Goal: Task Accomplishment & Management: Complete application form

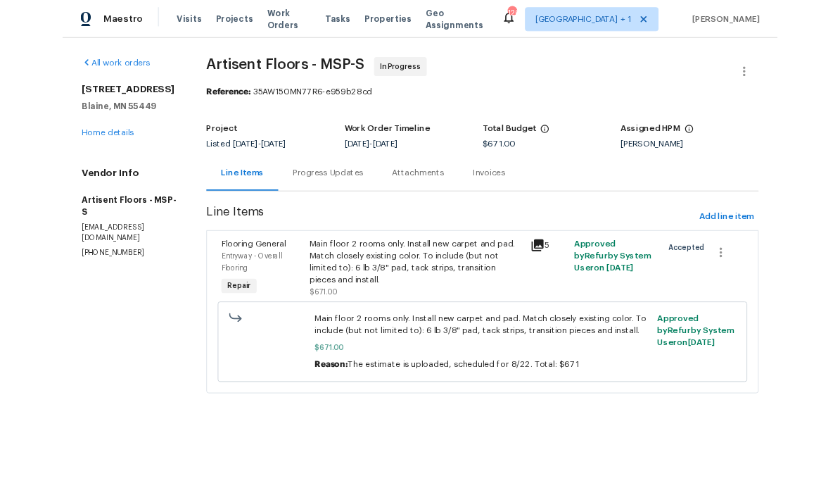
scroll to position [4, 0]
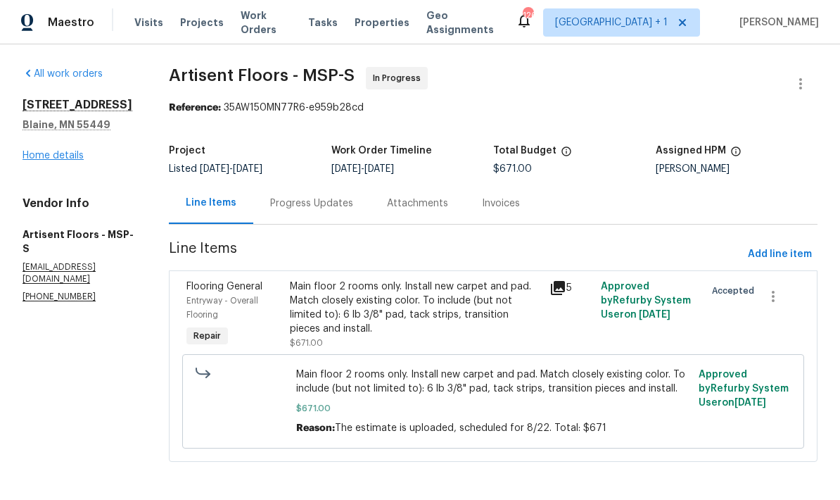
click at [79, 157] on link "Home details" at bounding box center [53, 156] width 61 height 10
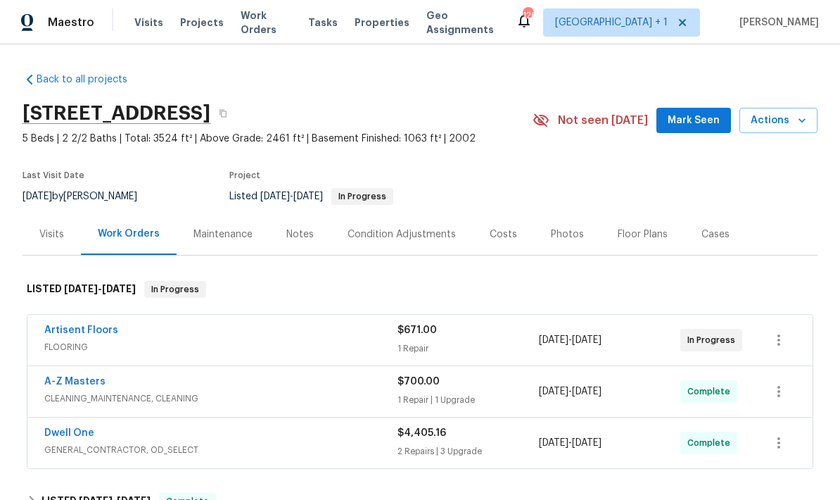
click at [706, 124] on span "Mark Seen" at bounding box center [694, 121] width 52 height 18
click at [111, 328] on link "Artisent Floors" at bounding box center [81, 330] width 74 height 10
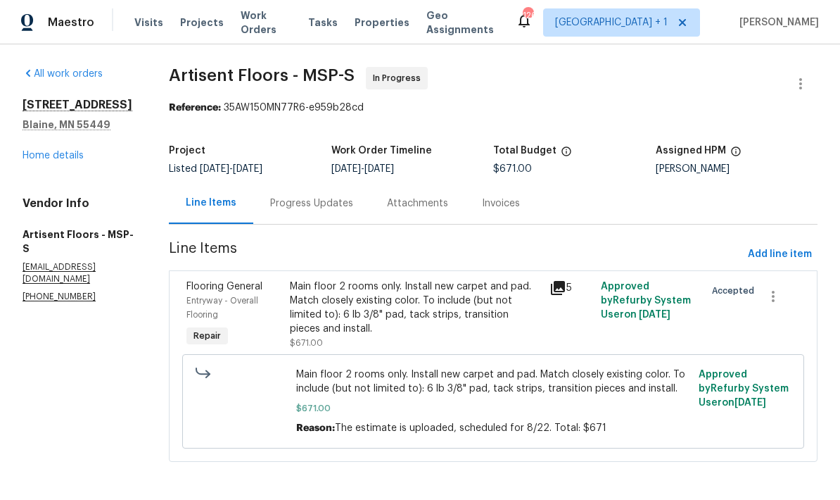
click at [552, 295] on icon at bounding box center [558, 288] width 14 height 14
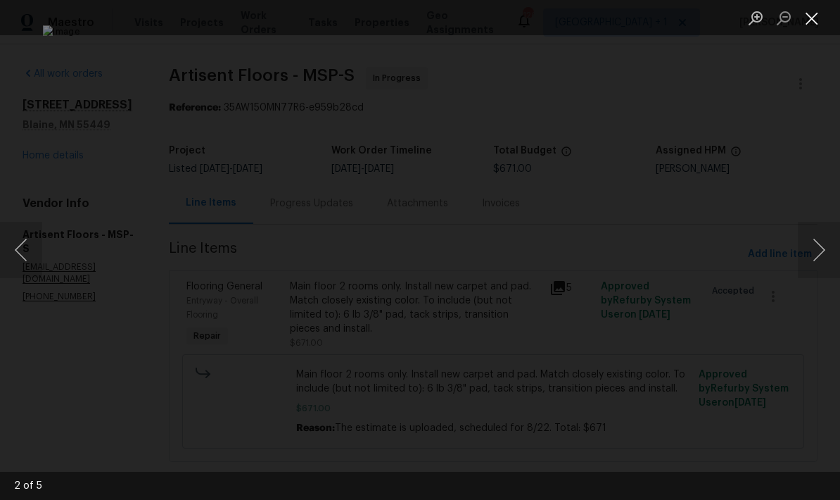
click at [816, 30] on button "Close lightbox" at bounding box center [812, 18] width 28 height 25
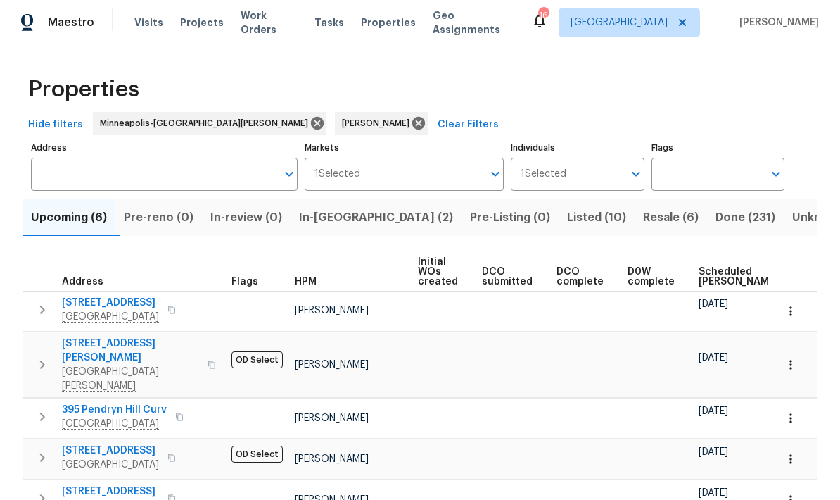
click at [348, 221] on span "In-reno (2)" at bounding box center [376, 218] width 154 height 20
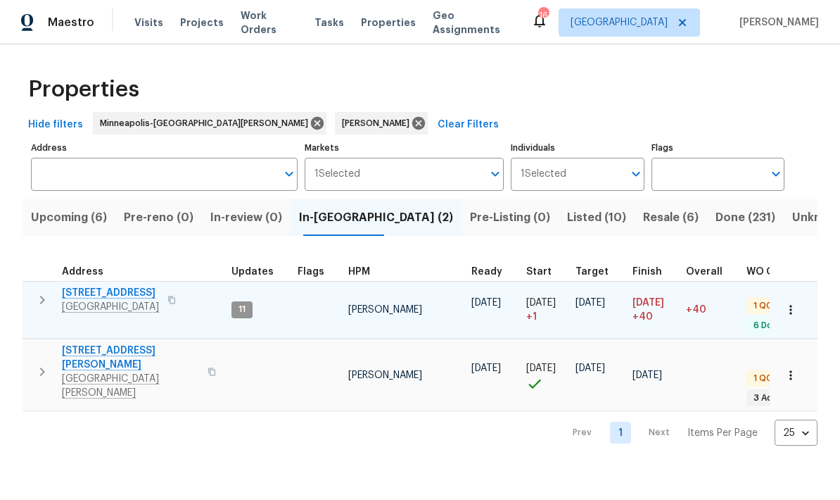
click at [127, 291] on span "5749 27th Ave S" at bounding box center [110, 293] width 97 height 14
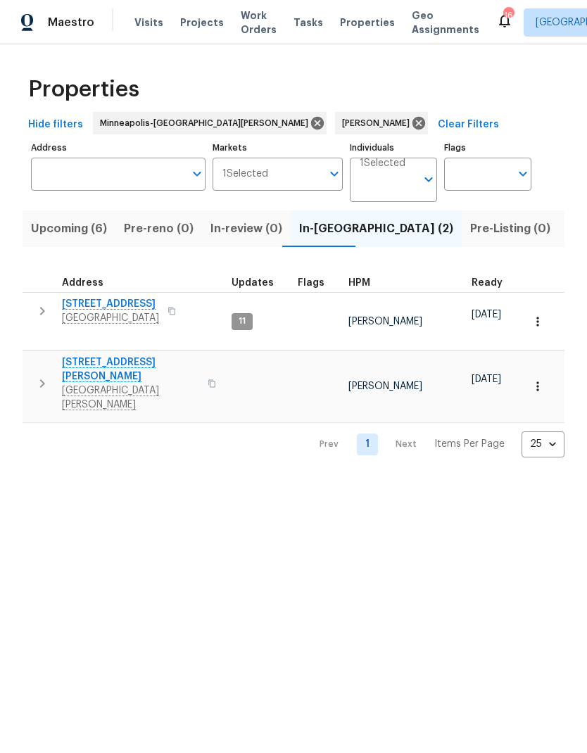
click at [567, 223] on span "Listed (10)" at bounding box center [596, 229] width 59 height 20
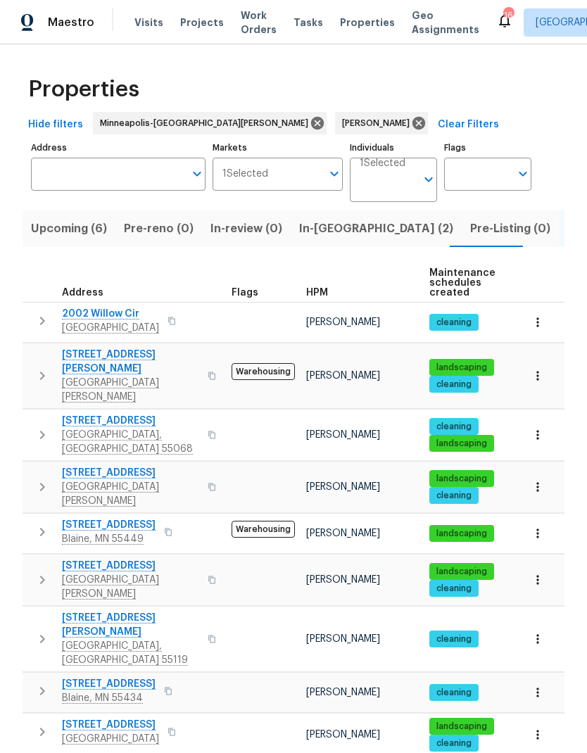
scroll to position [32, 0]
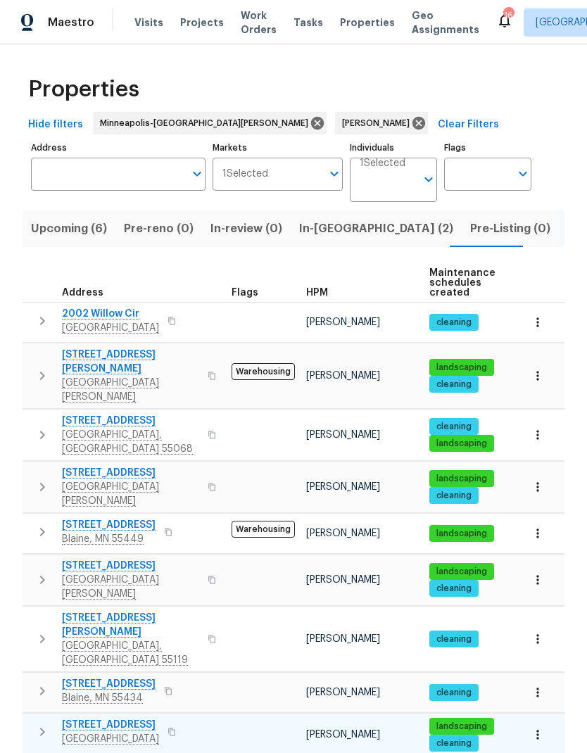
click at [34, 499] on button "button" at bounding box center [42, 732] width 28 height 28
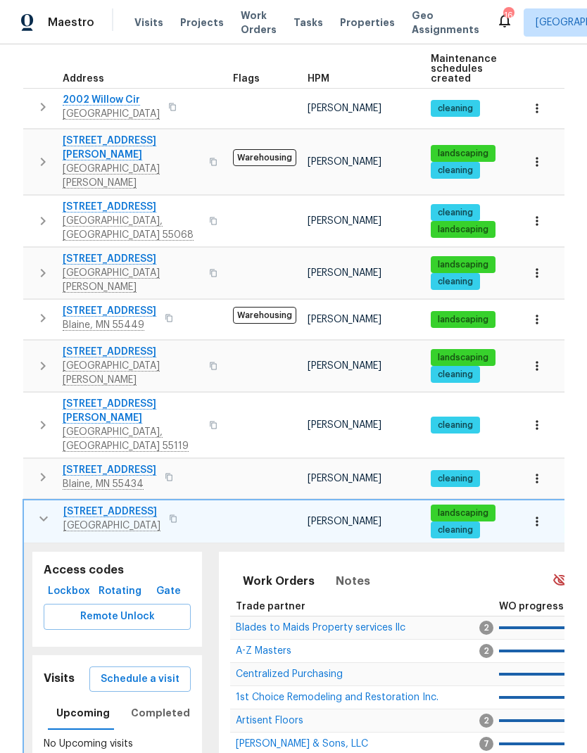
scroll to position [213, 0]
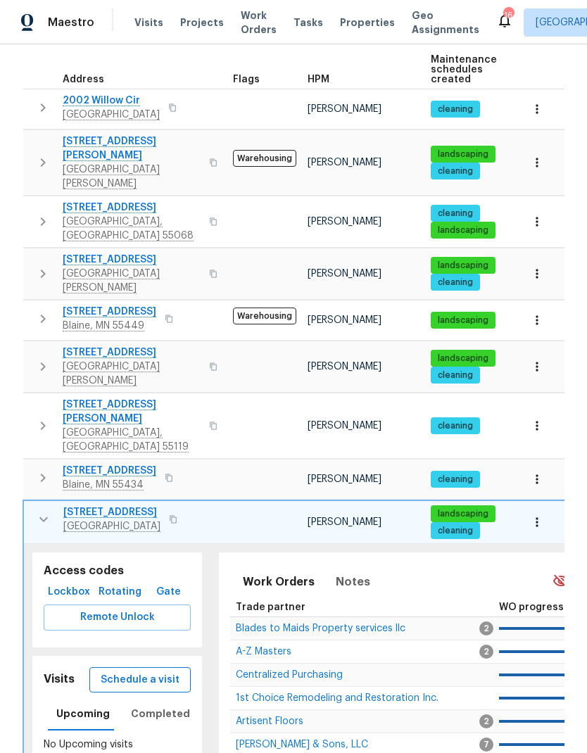
click at [176, 499] on span "Schedule a visit" at bounding box center [140, 680] width 79 height 18
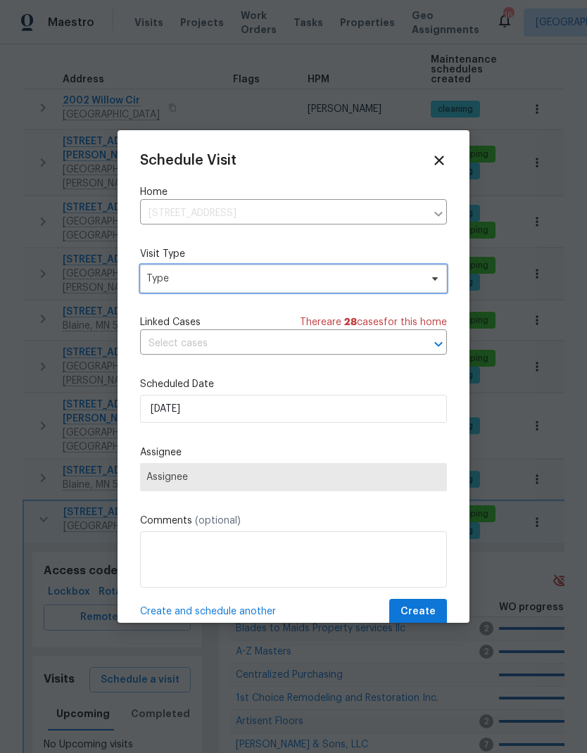
click at [228, 288] on span "Type" at bounding box center [293, 279] width 307 height 28
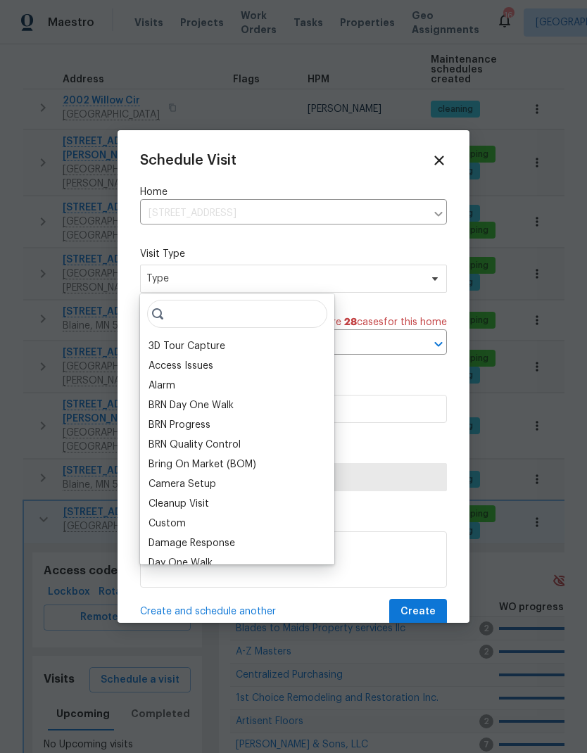
scroll to position [0, 0]
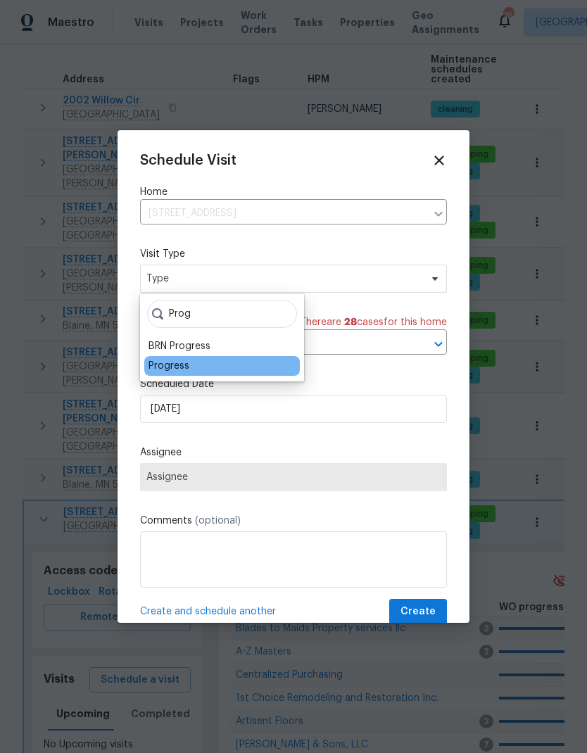
type input "Prog"
click at [182, 364] on div "Progress" at bounding box center [168, 366] width 41 height 14
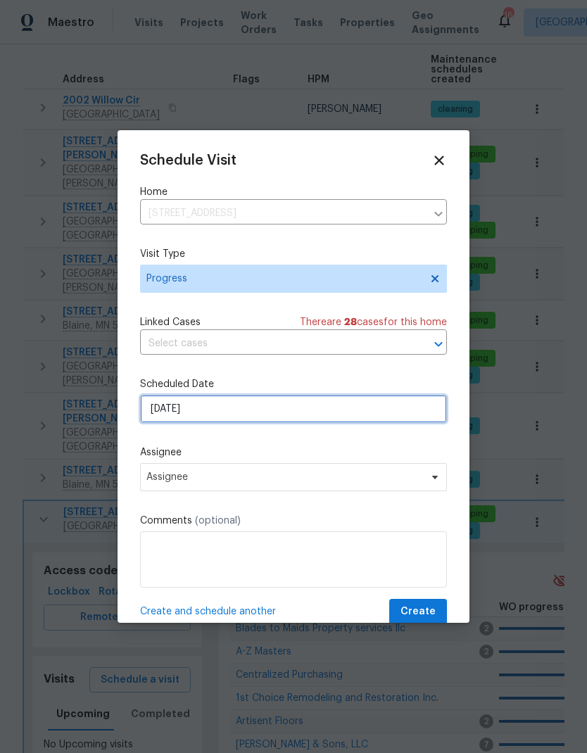
click at [236, 412] on input "8/23/2025" at bounding box center [293, 409] width 307 height 28
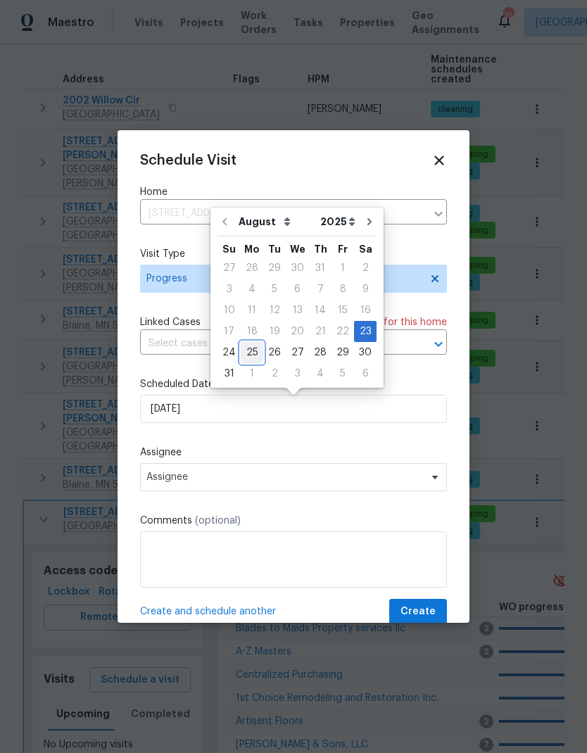
click at [246, 359] on div "25" at bounding box center [252, 353] width 23 height 20
type input "8/25/2025"
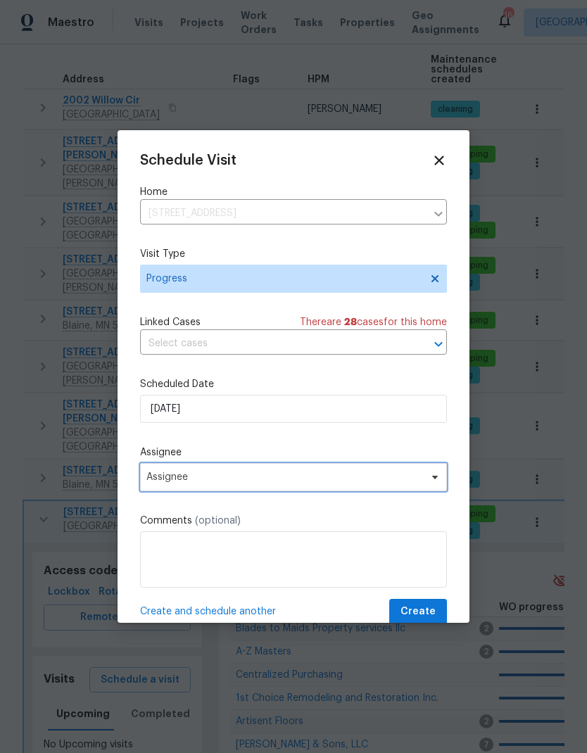
click at [230, 491] on span "Assignee" at bounding box center [293, 477] width 307 height 28
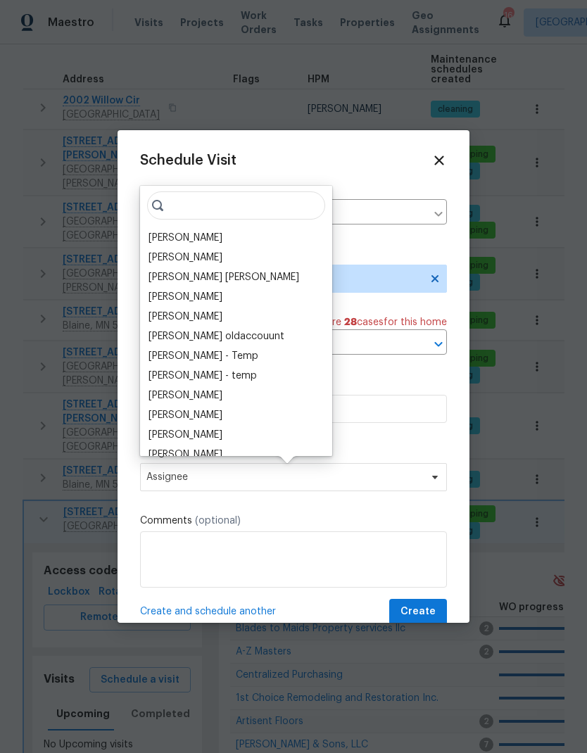
scroll to position [6, 0]
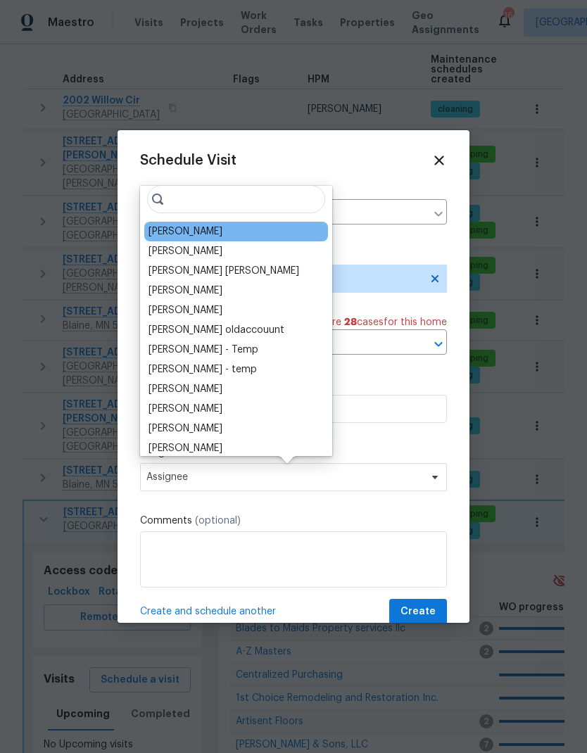
click at [202, 236] on div "[PERSON_NAME]" at bounding box center [185, 231] width 74 height 14
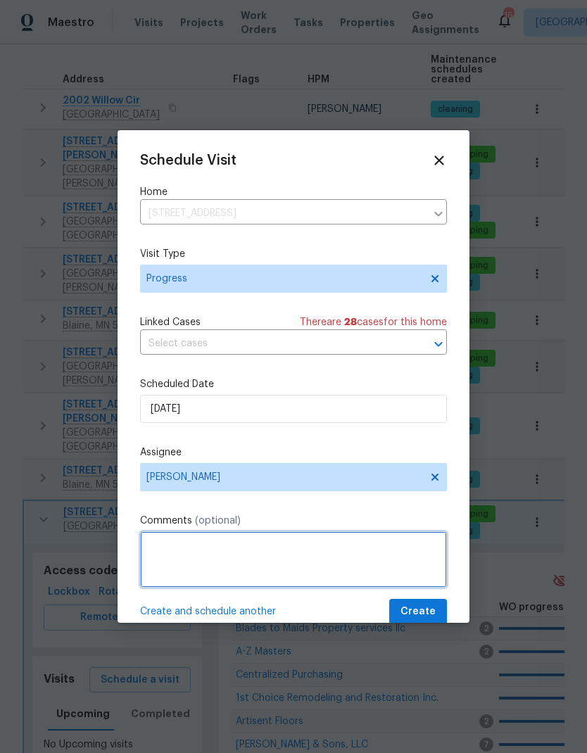
click at [225, 499] on textarea at bounding box center [293, 559] width 307 height 56
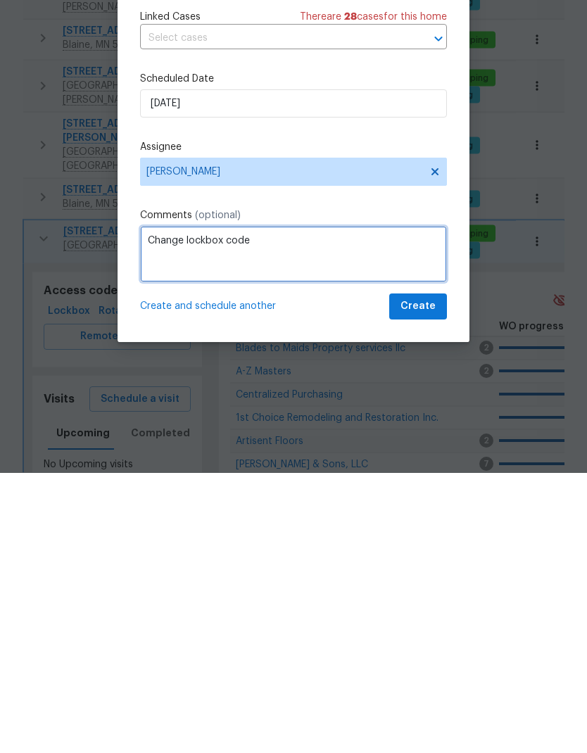
scroll to position [27, 0]
type textarea "Change lockbox code"
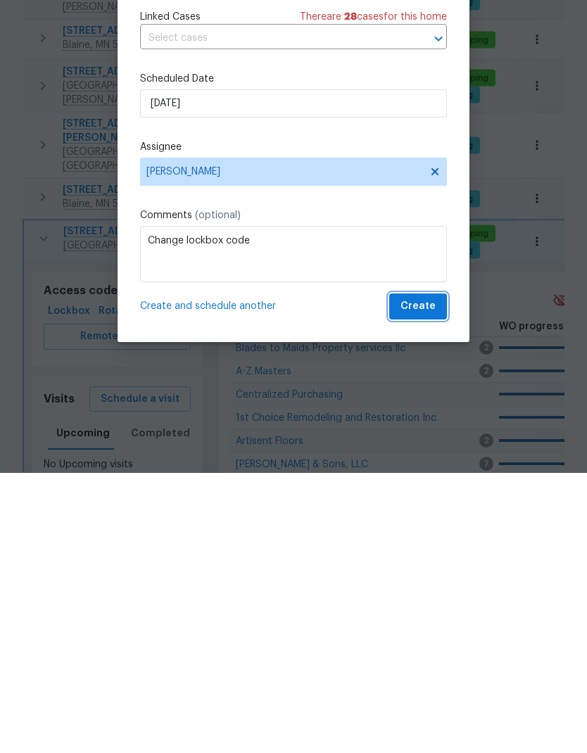
click at [428, 499] on span "Create" at bounding box center [417, 587] width 35 height 18
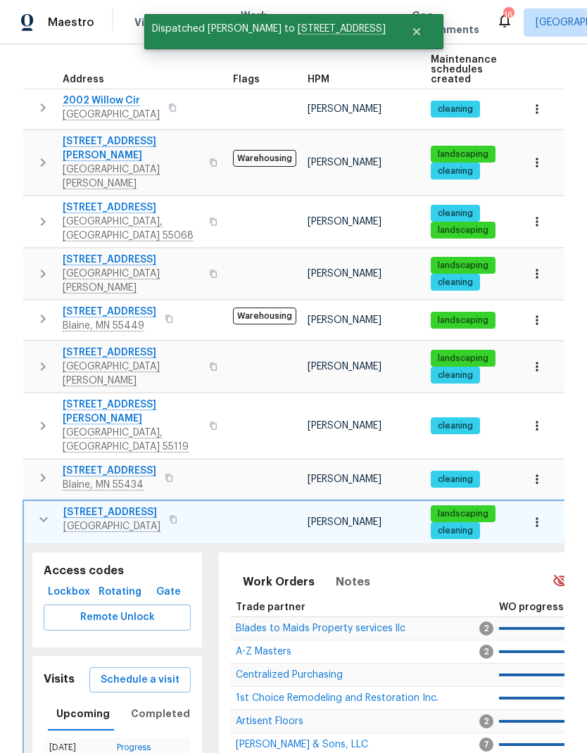
click at [46, 499] on icon "button" at bounding box center [43, 519] width 17 height 17
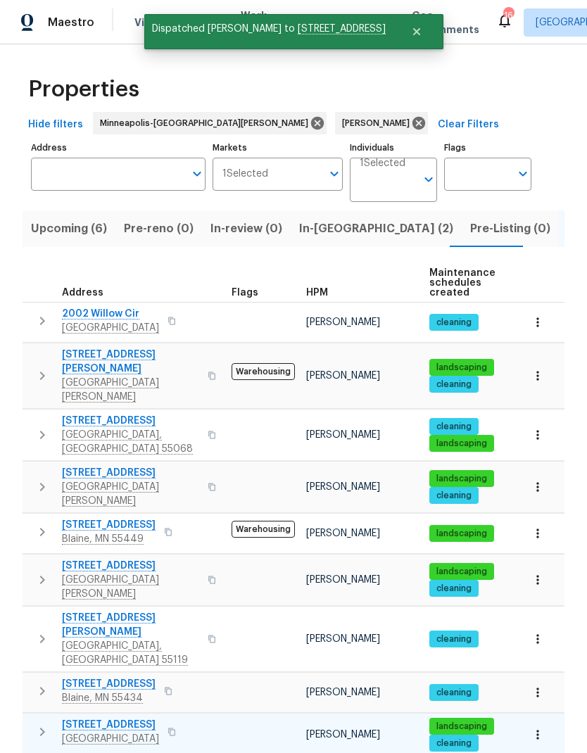
scroll to position [32, 0]
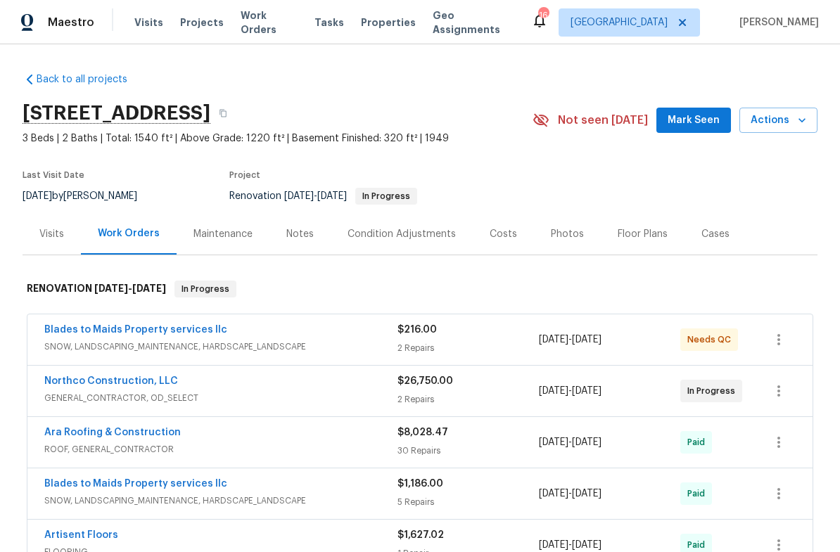
click at [303, 231] on div "Notes" at bounding box center [299, 234] width 27 height 14
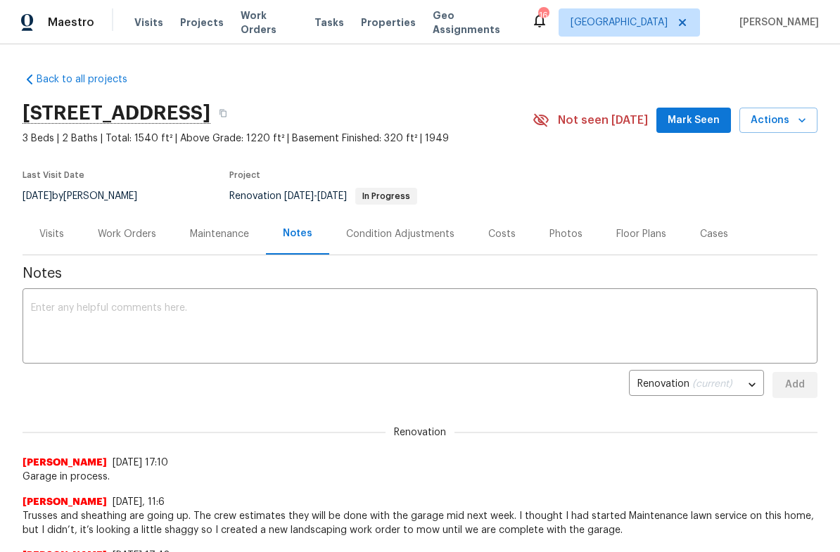
click at [131, 231] on div "Work Orders" at bounding box center [127, 234] width 58 height 14
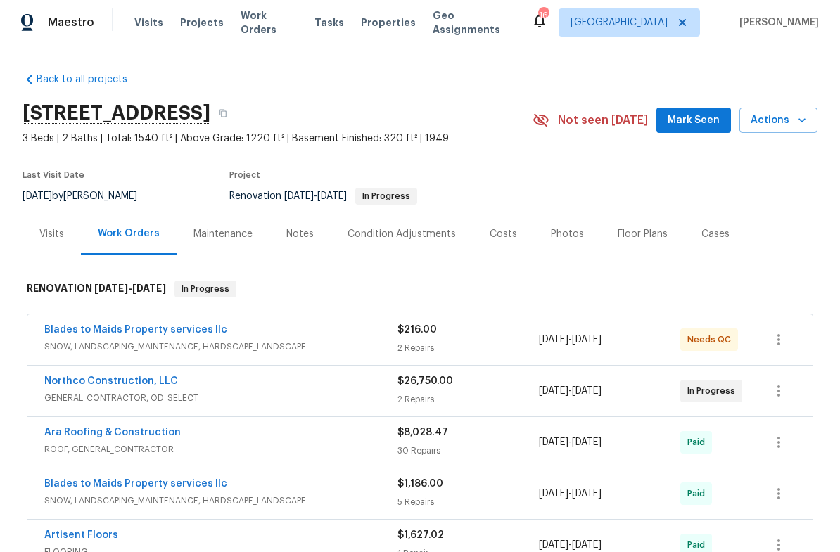
click at [69, 236] on div "Visits" at bounding box center [52, 234] width 58 height 42
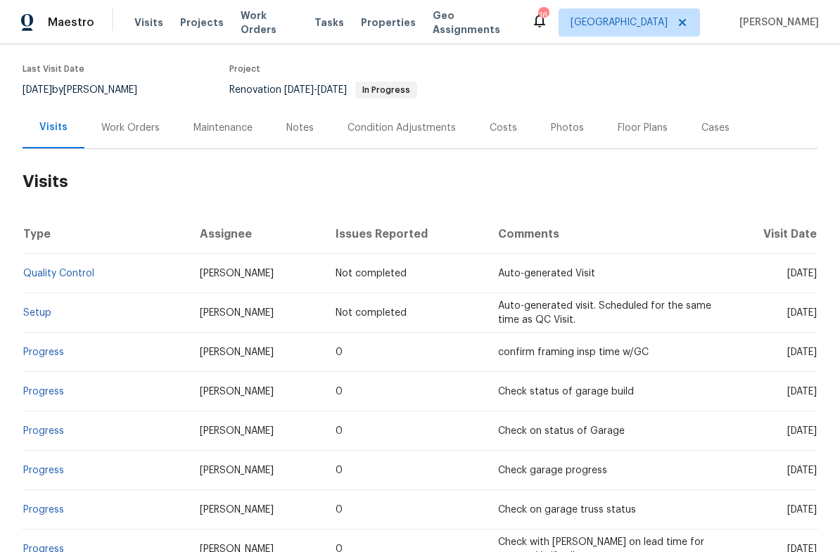
scroll to position [108, 0]
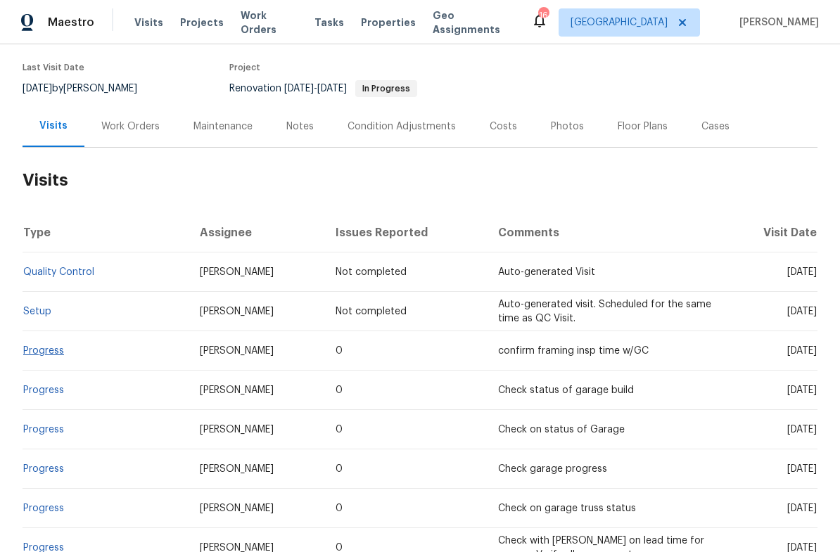
click at [60, 350] on link "Progress" at bounding box center [43, 351] width 41 height 10
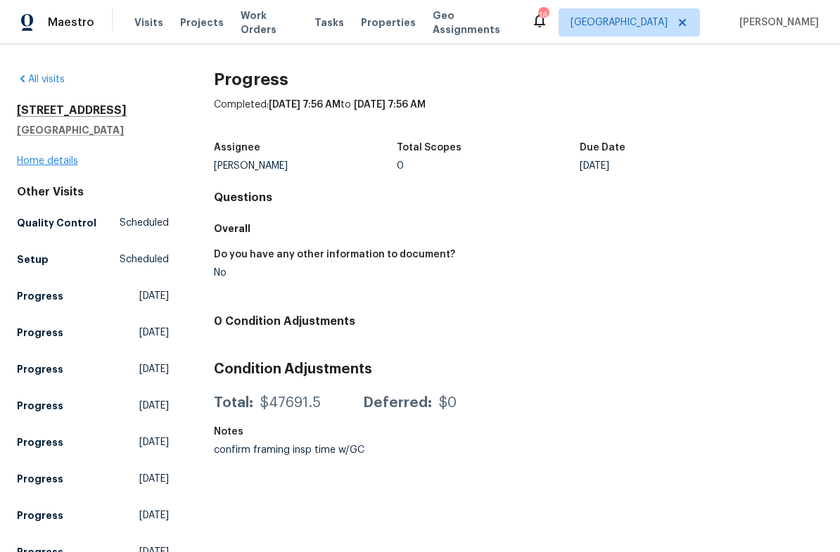
click at [68, 163] on link "Home details" at bounding box center [47, 161] width 61 height 10
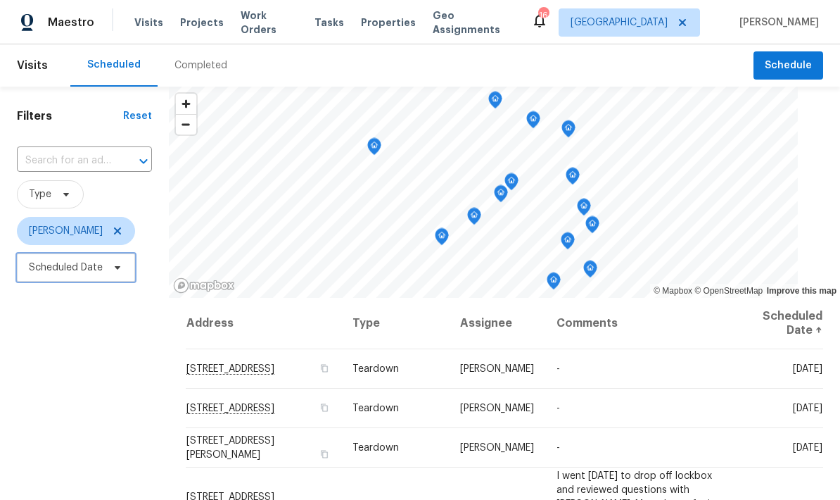
click at [127, 281] on span "Scheduled Date" at bounding box center [76, 267] width 118 height 28
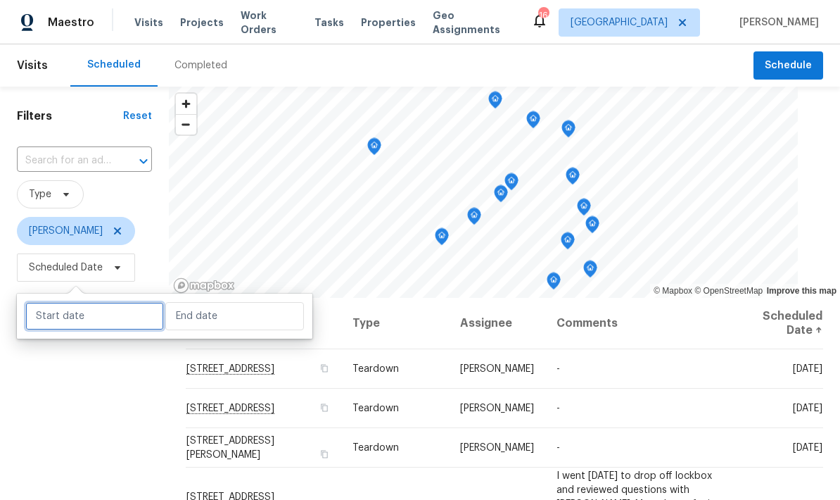
click at [84, 319] on input "text" at bounding box center [94, 316] width 139 height 28
select select "7"
select select "2025"
select select "8"
select select "2025"
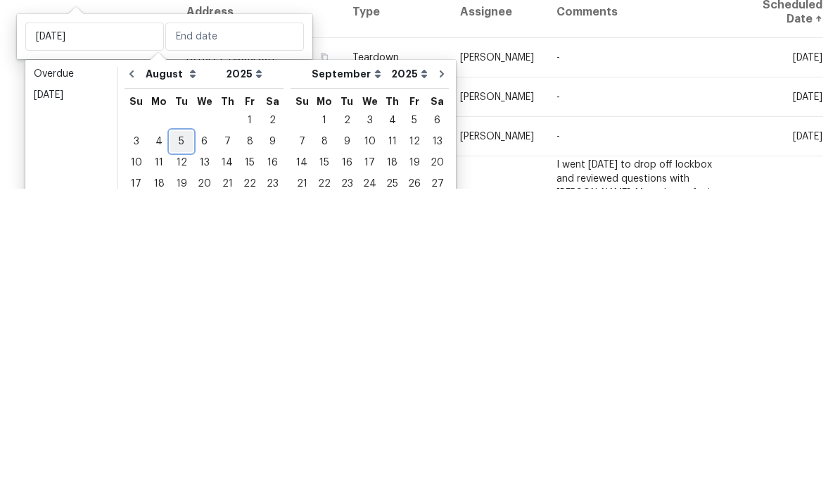
click at [180, 443] on div "5" at bounding box center [181, 453] width 23 height 20
type input "[DATE]"
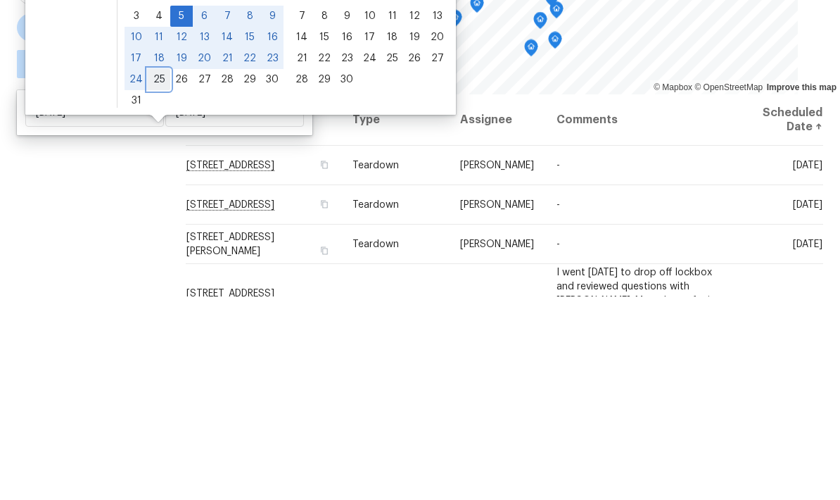
click at [165, 273] on div "25" at bounding box center [159, 283] width 23 height 20
type input "[DATE]"
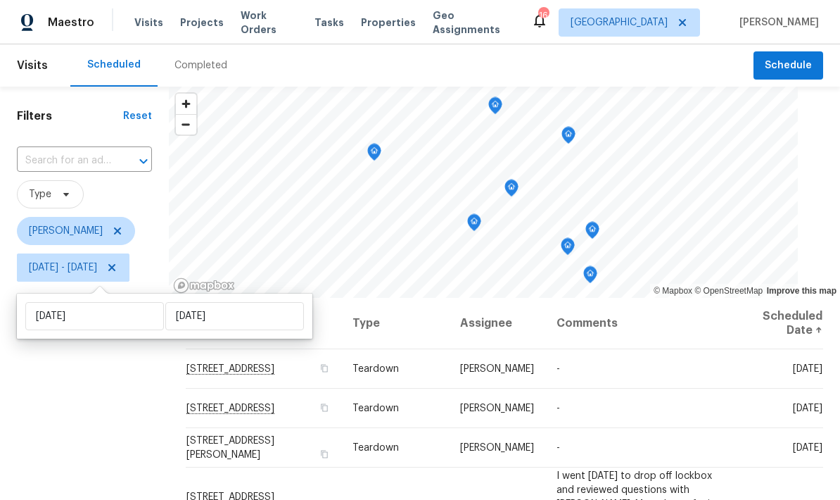
click at [158, 405] on div "Filters Reset ​ Type Jeffrey Lenz Tue, Aug 05 - Mon, Aug 25" at bounding box center [84, 392] width 169 height 611
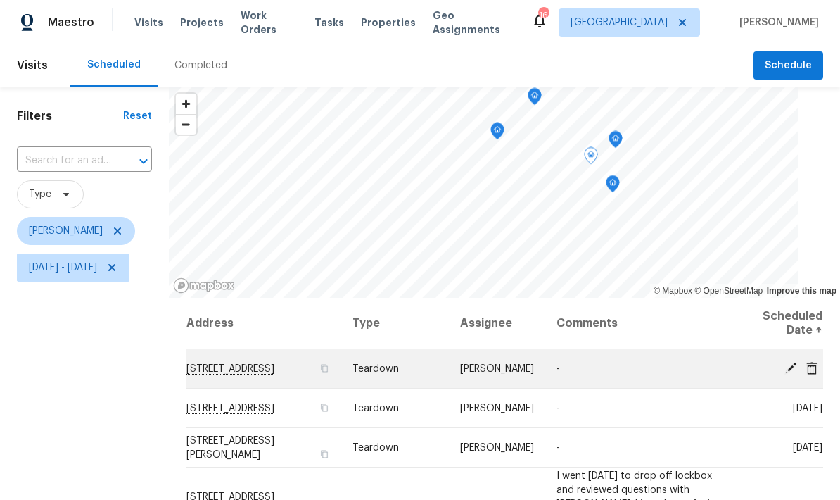
click at [791, 362] on icon at bounding box center [790, 367] width 11 height 11
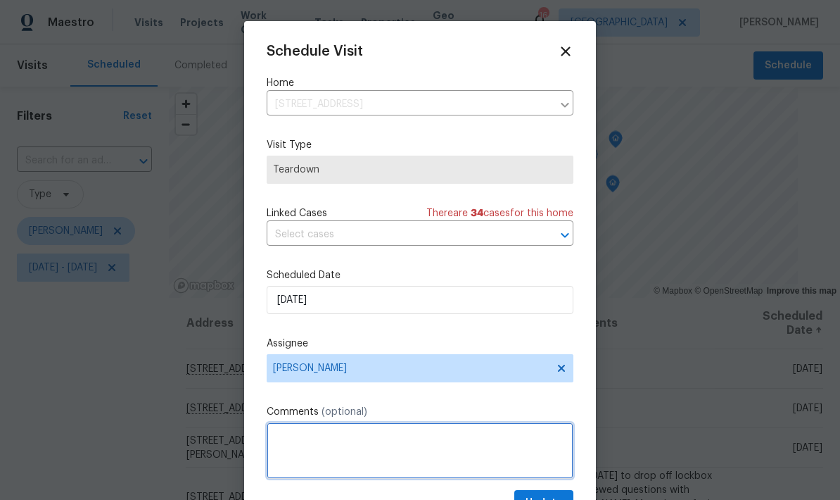
click at [357, 426] on textarea at bounding box center [420, 450] width 307 height 56
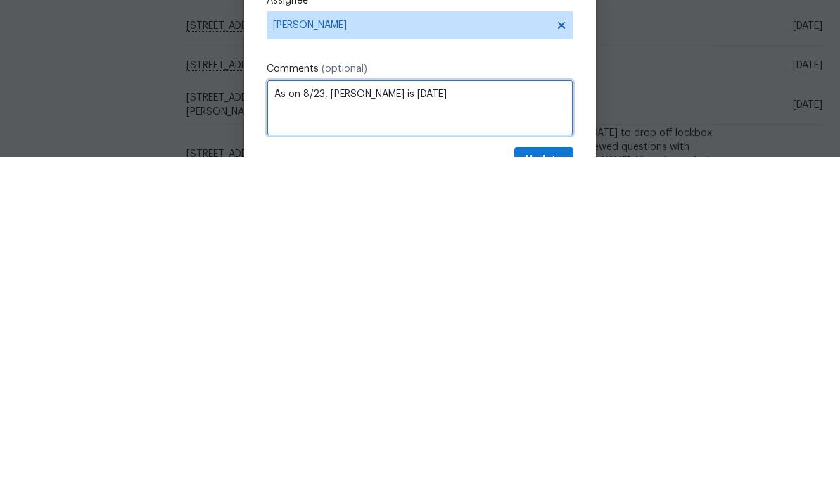
click at [302, 422] on textarea "As on 8/23, COE is Thursday 8/28" at bounding box center [420, 450] width 307 height 56
click at [311, 422] on textarea "As on 8/23, COE is Thursday 8/28" at bounding box center [420, 450] width 307 height 56
click at [369, 422] on textarea "As on 8/23, COE is Thursday 8/28" at bounding box center [420, 450] width 307 height 56
click at [369, 422] on textarea "As on 8/23, [PERSON_NAME] is [DATE]" at bounding box center [420, 450] width 307 height 56
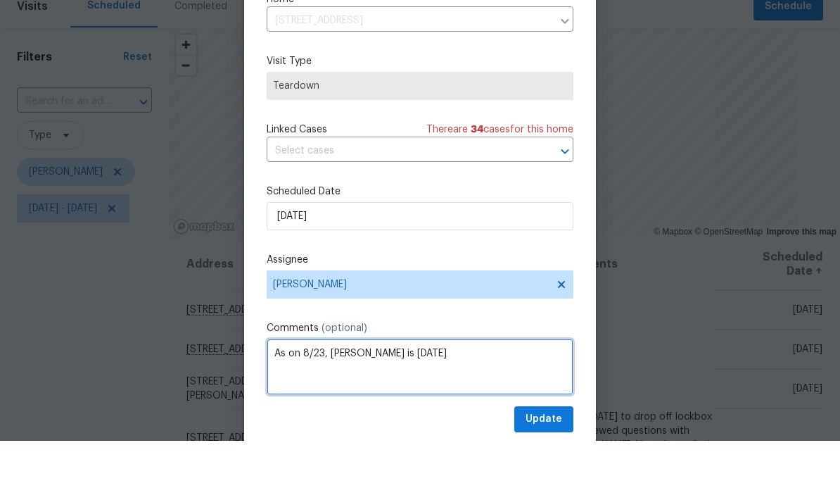
scroll to position [27, 0]
type textarea "As on 8/23, [PERSON_NAME] is [DATE]"
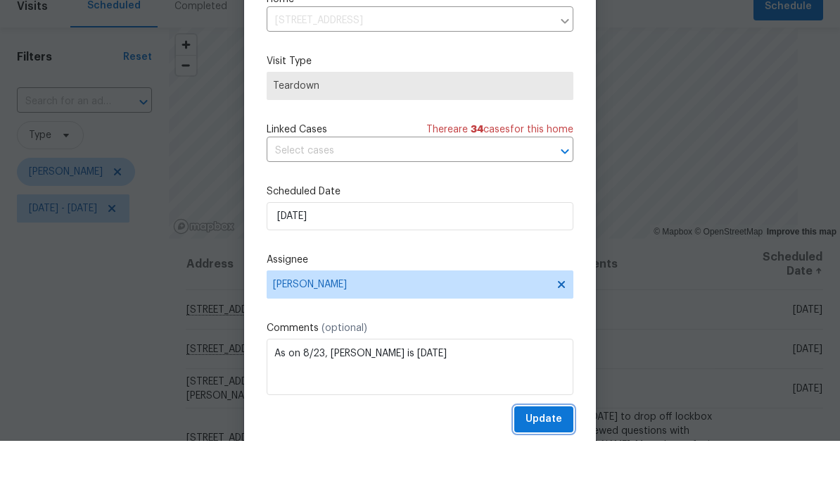
click at [559, 465] on button "Update" at bounding box center [543, 478] width 59 height 26
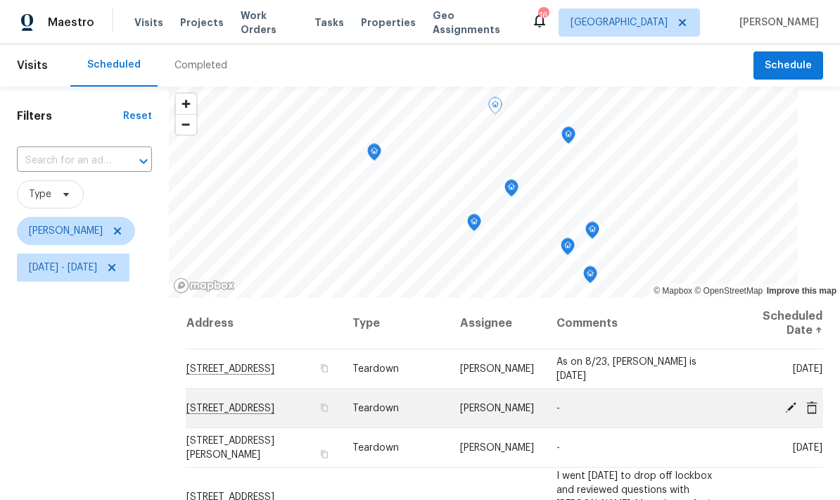
click at [789, 401] on icon at bounding box center [790, 406] width 11 height 11
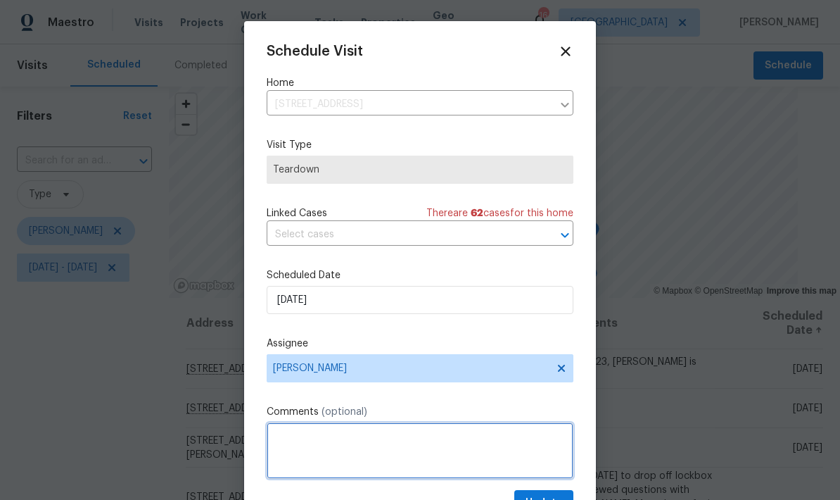
click at [381, 444] on textarea at bounding box center [420, 450] width 307 height 56
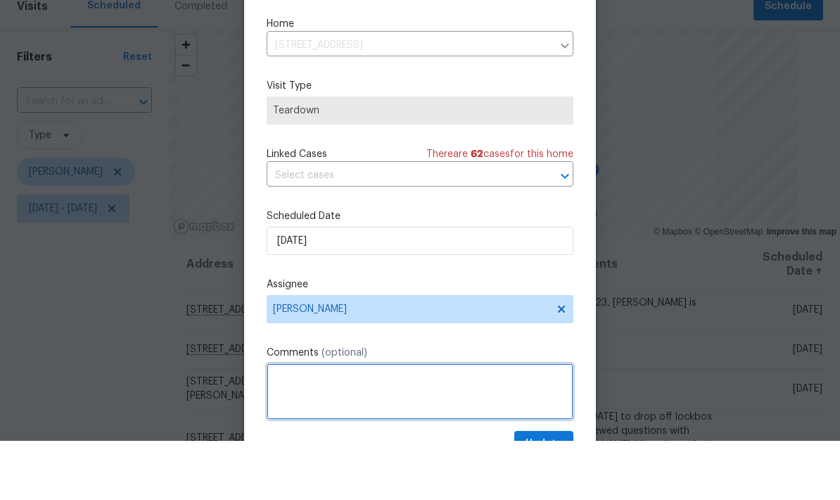
click at [319, 422] on textarea at bounding box center [420, 450] width 307 height 56
paste textarea "As on 8/23, [PERSON_NAME] is [DATE]"
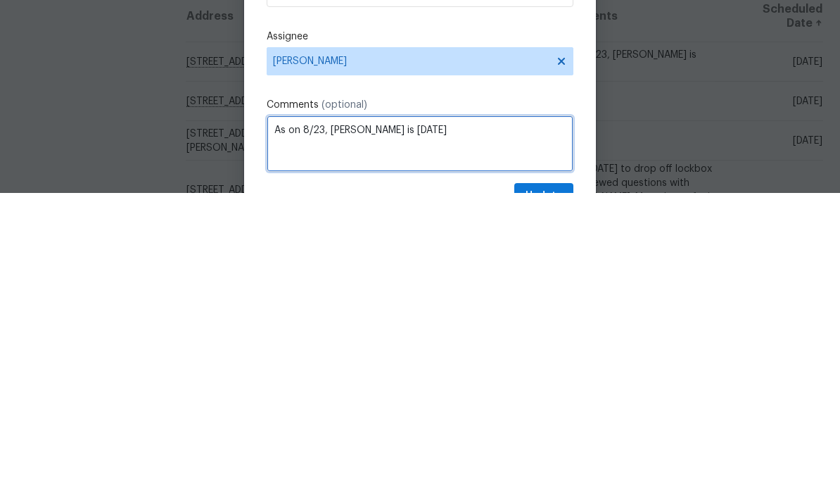
click at [390, 422] on textarea "As on 8/23, COE is Thursday 8/29" at bounding box center [420, 450] width 307 height 56
click at [293, 422] on textarea "As on 8/23, [PERSON_NAME] is [DATE]" at bounding box center [420, 450] width 307 height 56
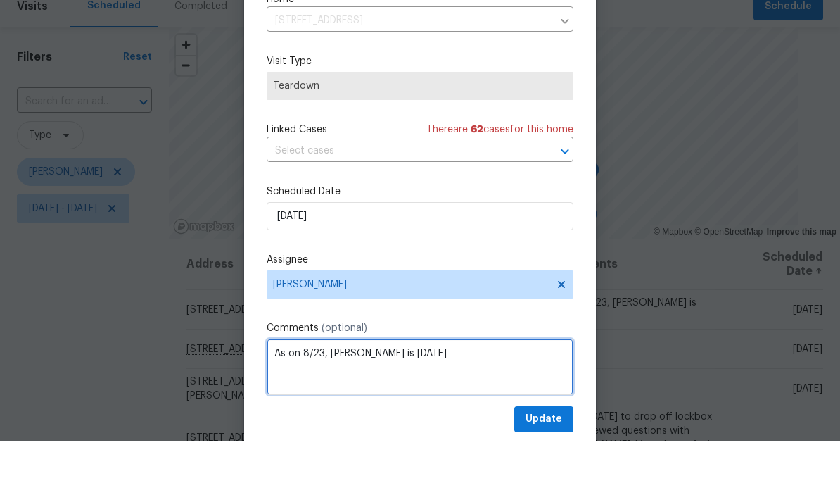
type textarea "As on 8/23, [PERSON_NAME] is [DATE]"
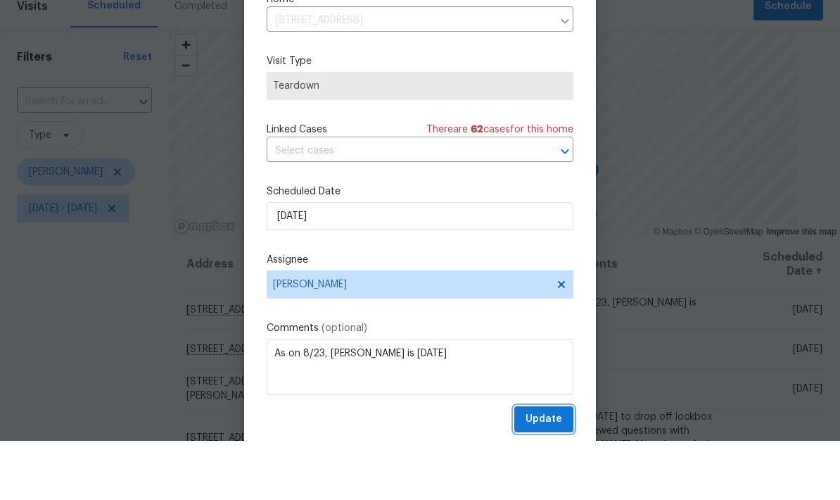
click at [557, 465] on button "Update" at bounding box center [543, 478] width 59 height 26
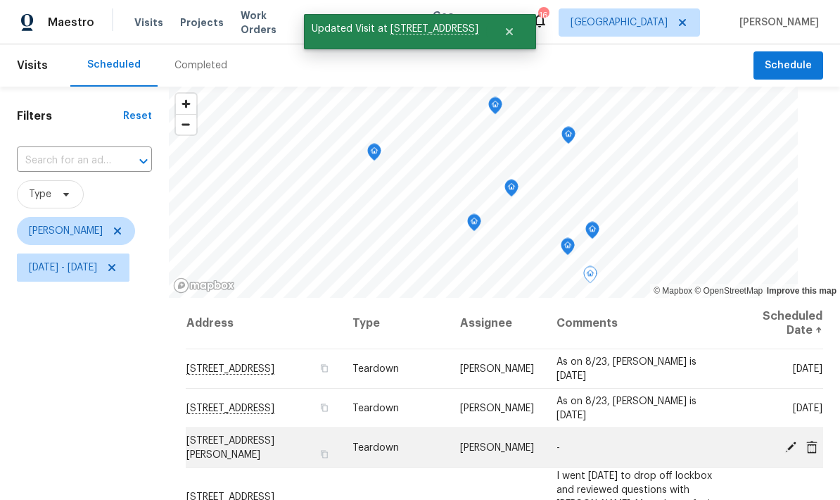
click at [791, 440] on icon at bounding box center [790, 446] width 13 height 13
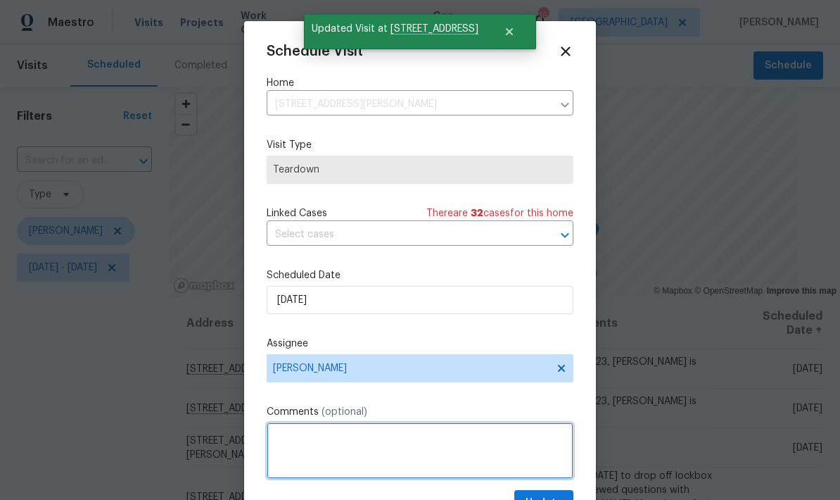
click at [390, 433] on textarea at bounding box center [420, 450] width 307 height 56
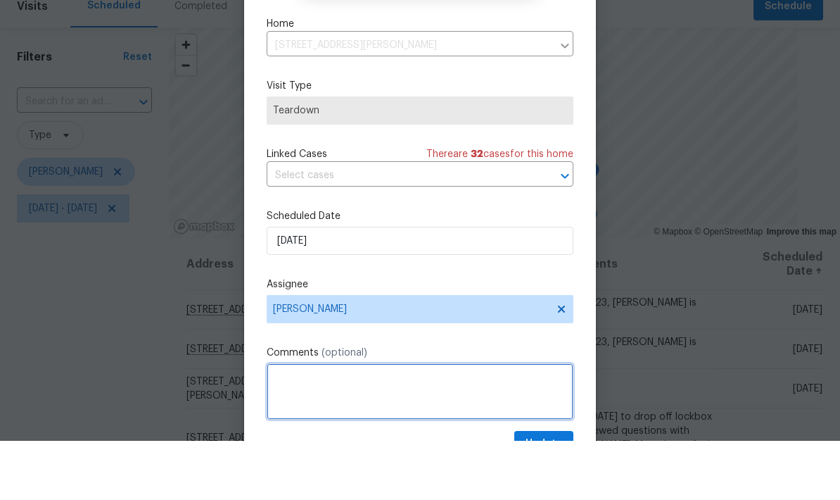
click at [329, 422] on textarea at bounding box center [420, 450] width 307 height 56
paste textarea "As on 8/23, [PERSON_NAME] is [DATE]"
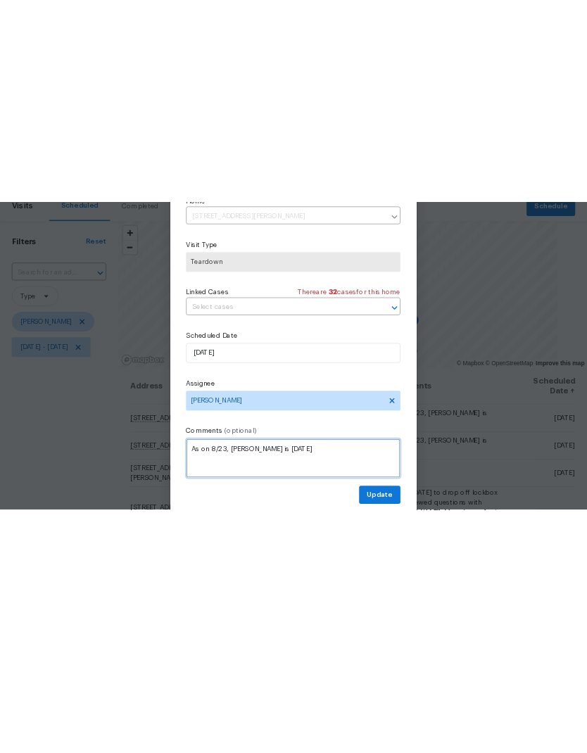
scroll to position [0, 0]
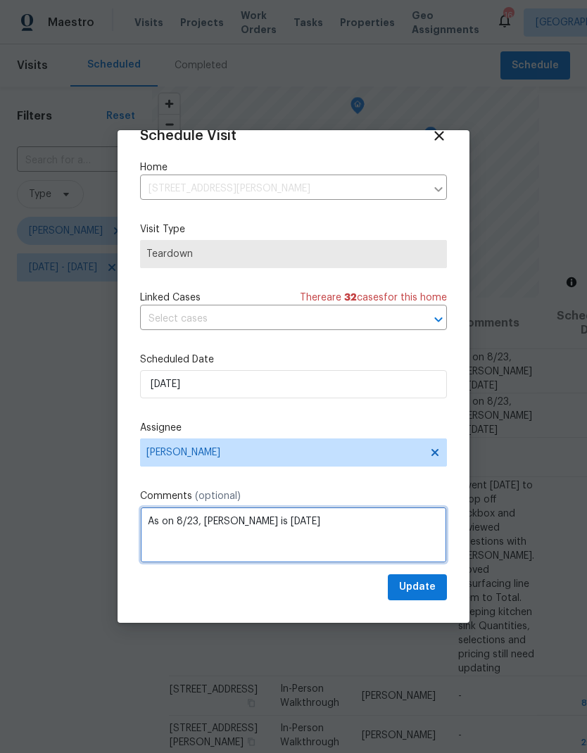
type textarea "As on 8/23, [PERSON_NAME] is [DATE]"
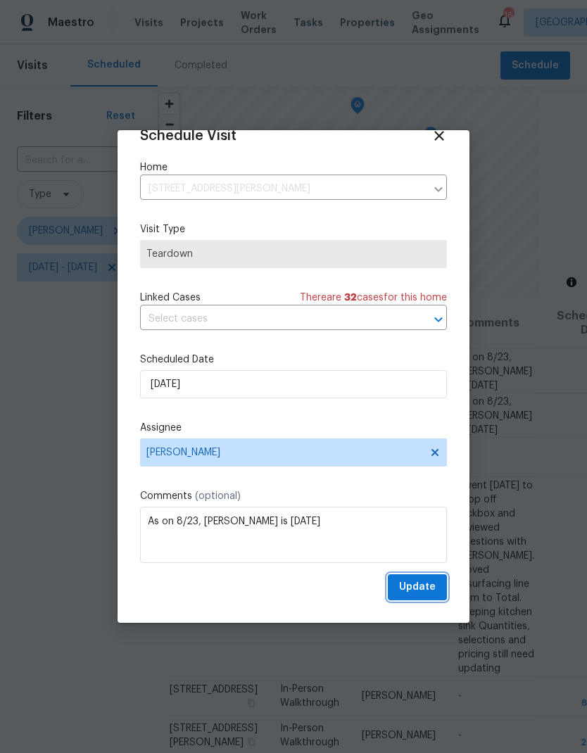
click at [417, 499] on span "Update" at bounding box center [417, 587] width 37 height 18
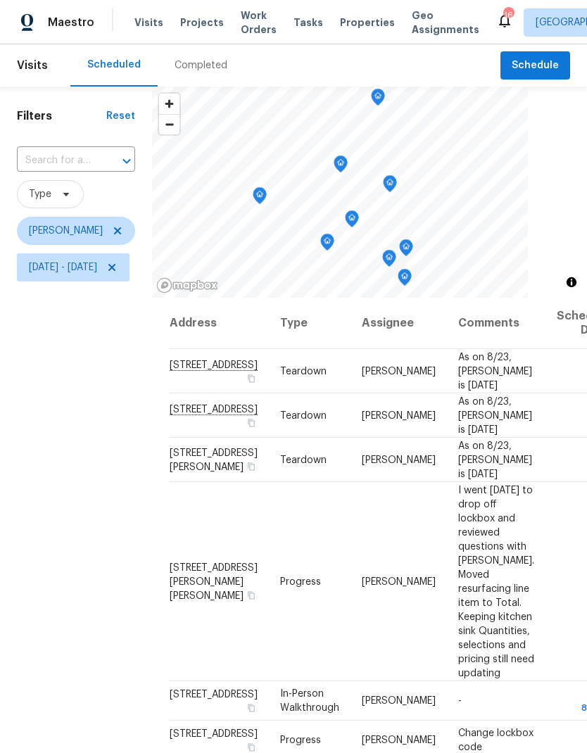
click at [347, 164] on icon "Map marker" at bounding box center [340, 164] width 13 height 16
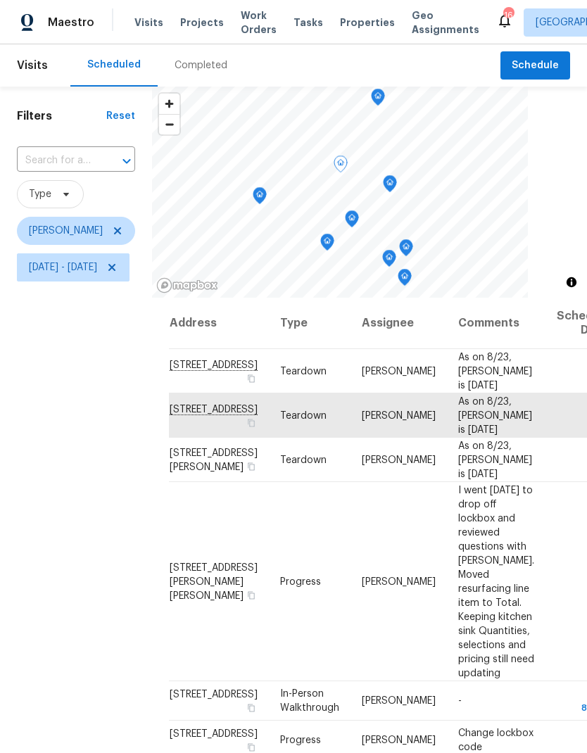
click at [396, 182] on icon "Map marker" at bounding box center [389, 184] width 13 height 16
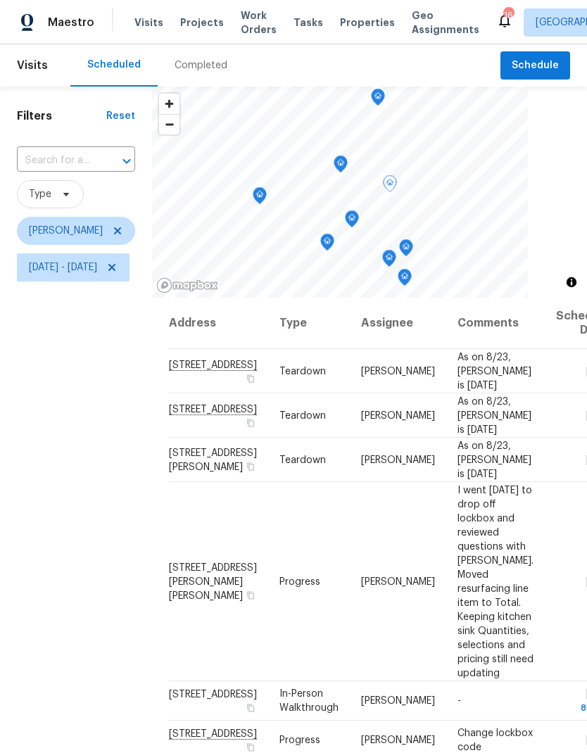
scroll to position [326, 0]
click at [358, 221] on icon "Map marker" at bounding box center [351, 219] width 13 height 16
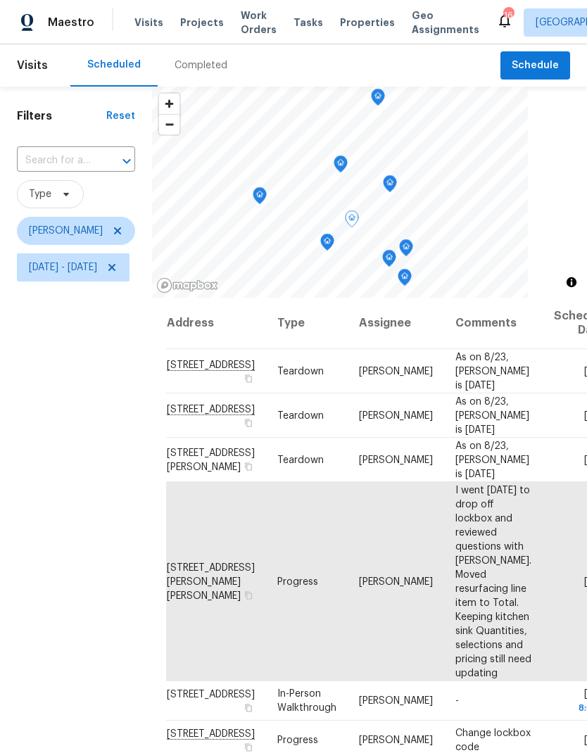
scroll to position [196, 3]
click at [412, 248] on icon "Map marker" at bounding box center [406, 248] width 13 height 16
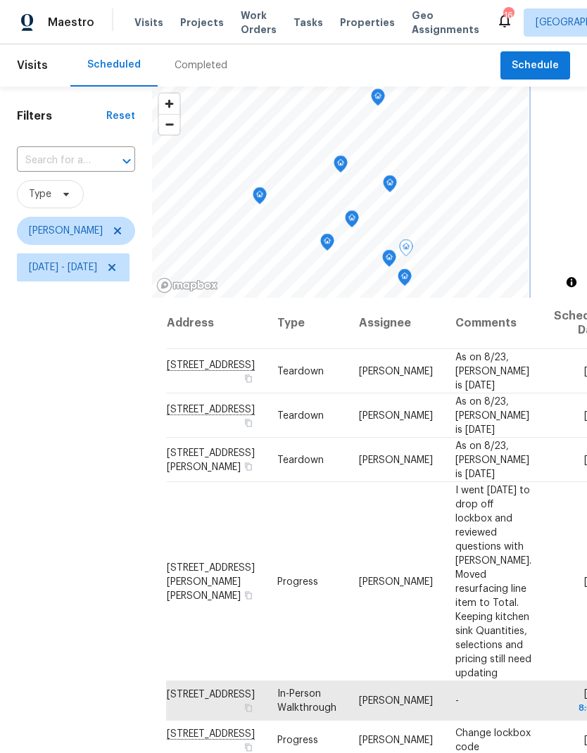
click at [395, 258] on icon "Map marker" at bounding box center [389, 258] width 13 height 16
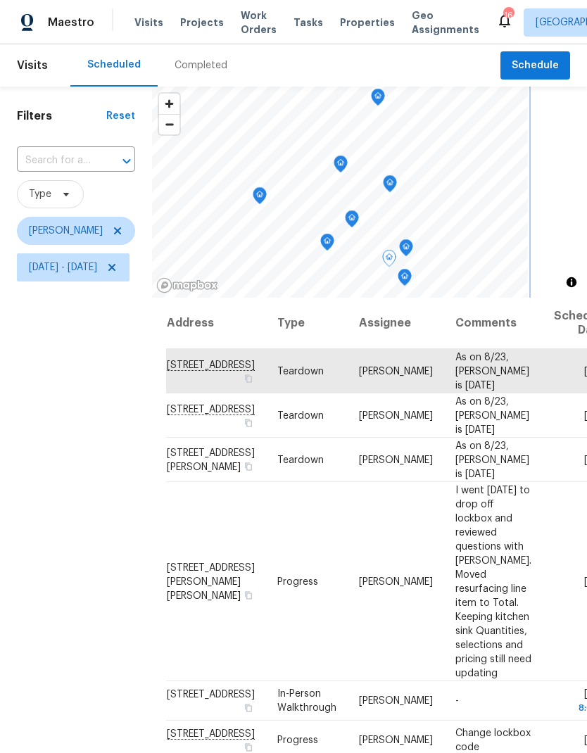
scroll to position [0, 0]
click at [411, 281] on icon "Map marker" at bounding box center [404, 277] width 13 height 16
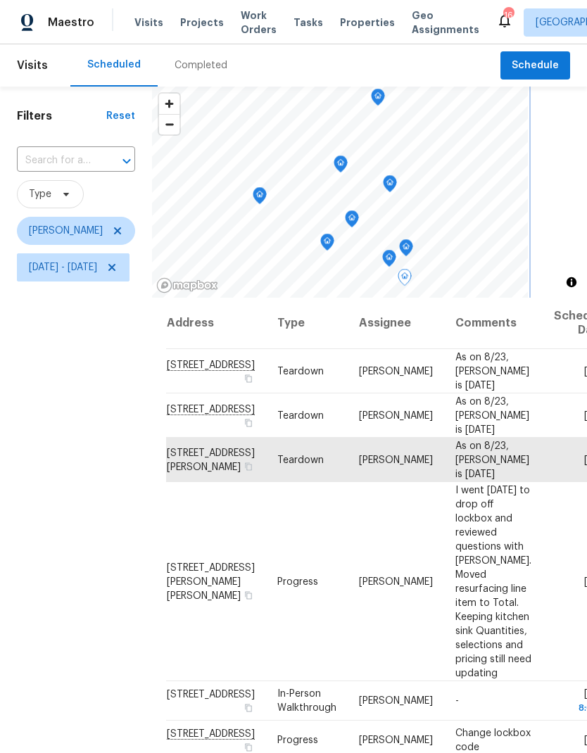
click at [329, 243] on icon "Map marker" at bounding box center [327, 242] width 4 height 4
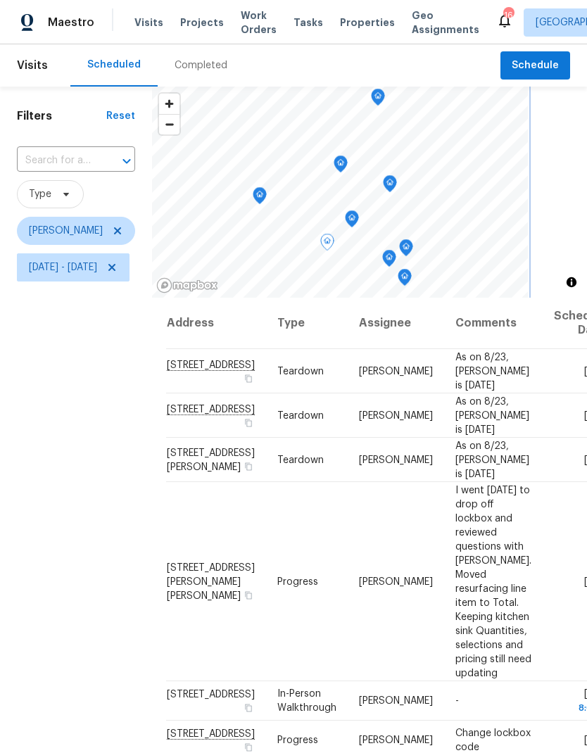
click at [266, 197] on icon "Map marker" at bounding box center [259, 196] width 13 height 16
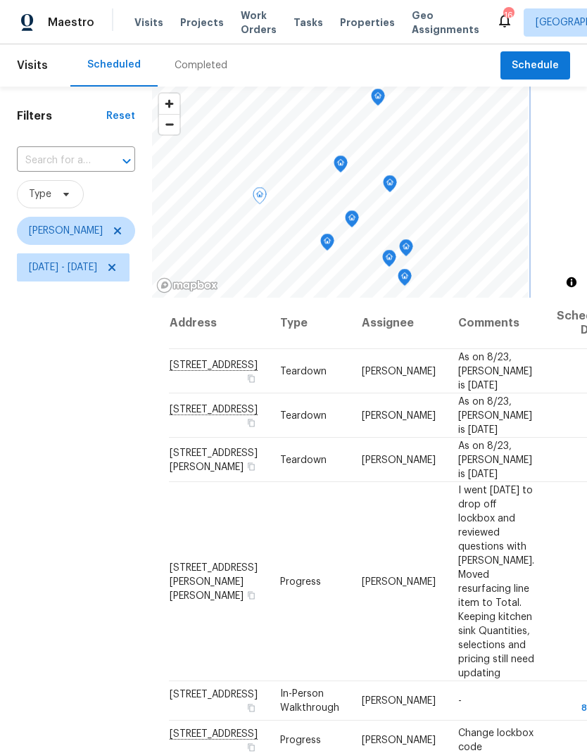
scroll to position [245, 0]
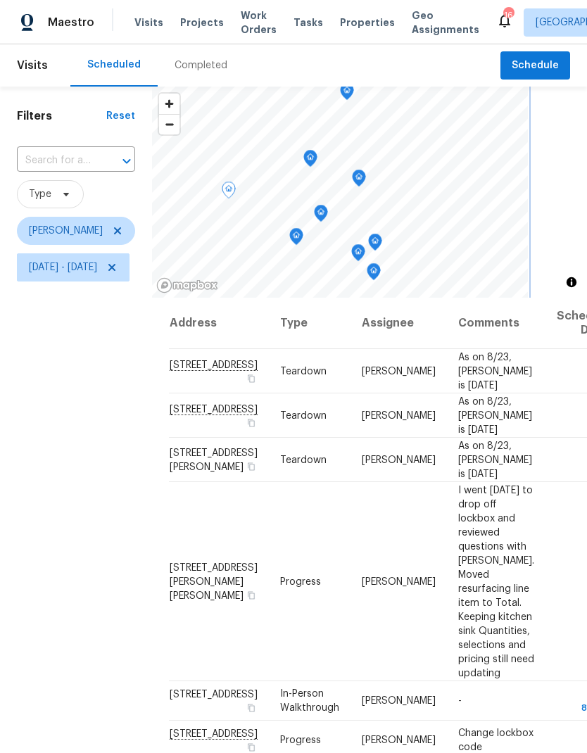
click at [235, 185] on icon "Map marker" at bounding box center [228, 190] width 13 height 16
click at [152, 411] on div "Filters Reset ​ Type [PERSON_NAME][DATE] - [DATE]" at bounding box center [76, 493] width 152 height 813
click at [235, 189] on icon "Map marker" at bounding box center [228, 190] width 13 height 16
